Goal: Information Seeking & Learning: Find specific fact

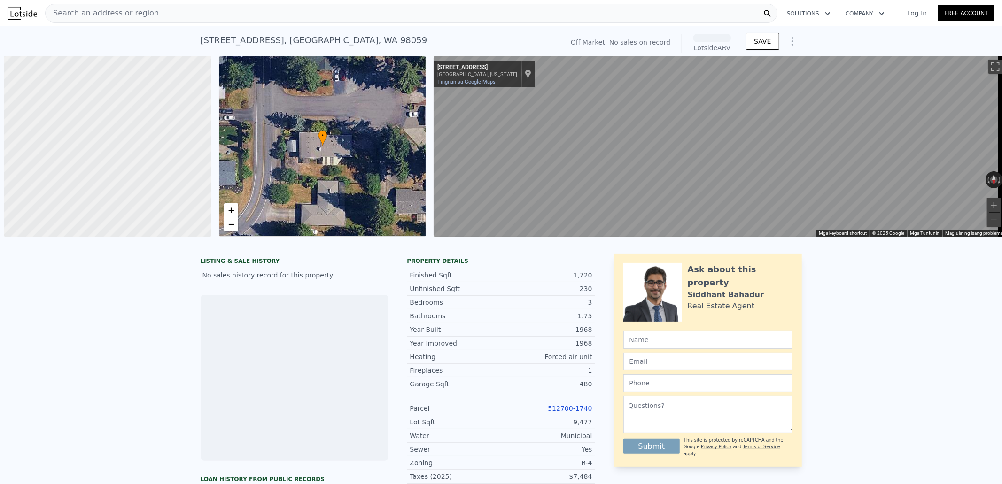
scroll to position [0, 3]
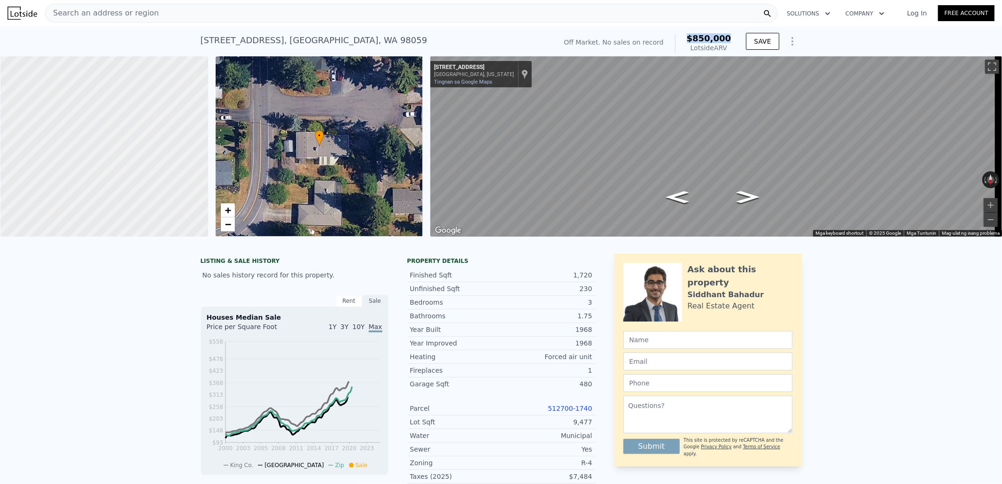
drag, startPoint x: 699, startPoint y: 39, endPoint x: 688, endPoint y: 40, distance: 11.3
click at [687, 40] on div "Off Market. No sales on record $850,000 Lotside ARV" at bounding box center [647, 43] width 175 height 26
copy span "$850,000"
click at [459, 82] on link "Tingnan sa Google Maps" at bounding box center [463, 82] width 58 height 6
click at [347, 43] on div "[STREET_ADDRESS]" at bounding box center [314, 40] width 227 height 13
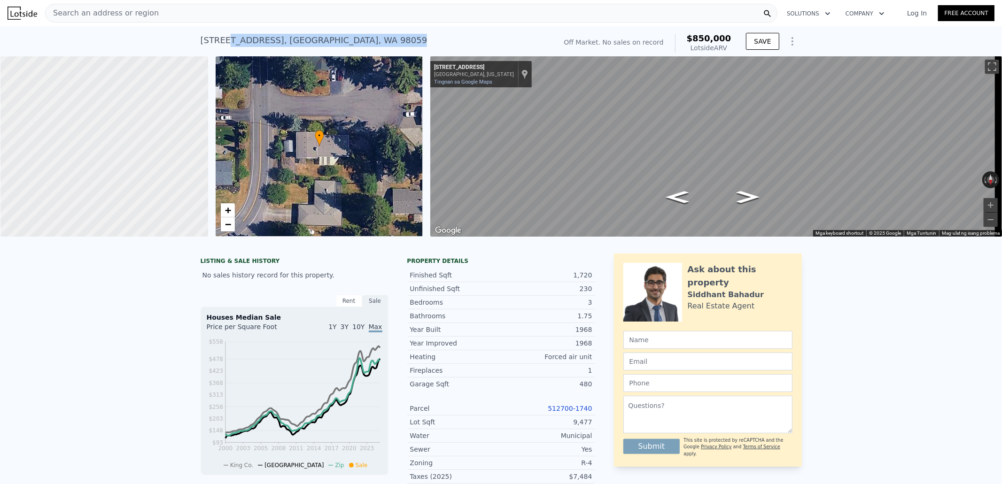
drag, startPoint x: 414, startPoint y: 42, endPoint x: 230, endPoint y: 33, distance: 184.3
click at [227, 34] on div "[STREET_ADDRESS] No sales on record (~ARV $850k )" at bounding box center [377, 43] width 352 height 26
click at [278, 45] on div "[STREET_ADDRESS]" at bounding box center [314, 40] width 227 height 13
drag, startPoint x: 422, startPoint y: 40, endPoint x: 196, endPoint y: 42, distance: 225.9
click at [201, 42] on div "[STREET_ADDRESS] No sales on record (~ARV $850k )" at bounding box center [377, 43] width 352 height 26
